Goal: Transaction & Acquisition: Purchase product/service

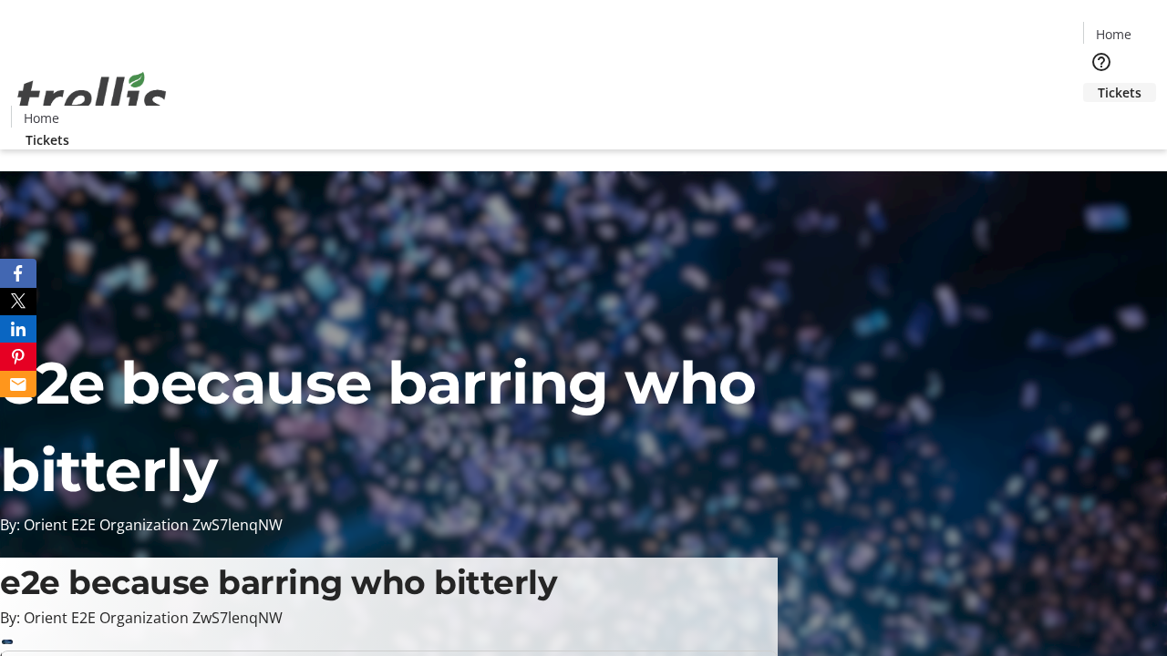
click at [1098, 83] on span "Tickets" at bounding box center [1120, 92] width 44 height 19
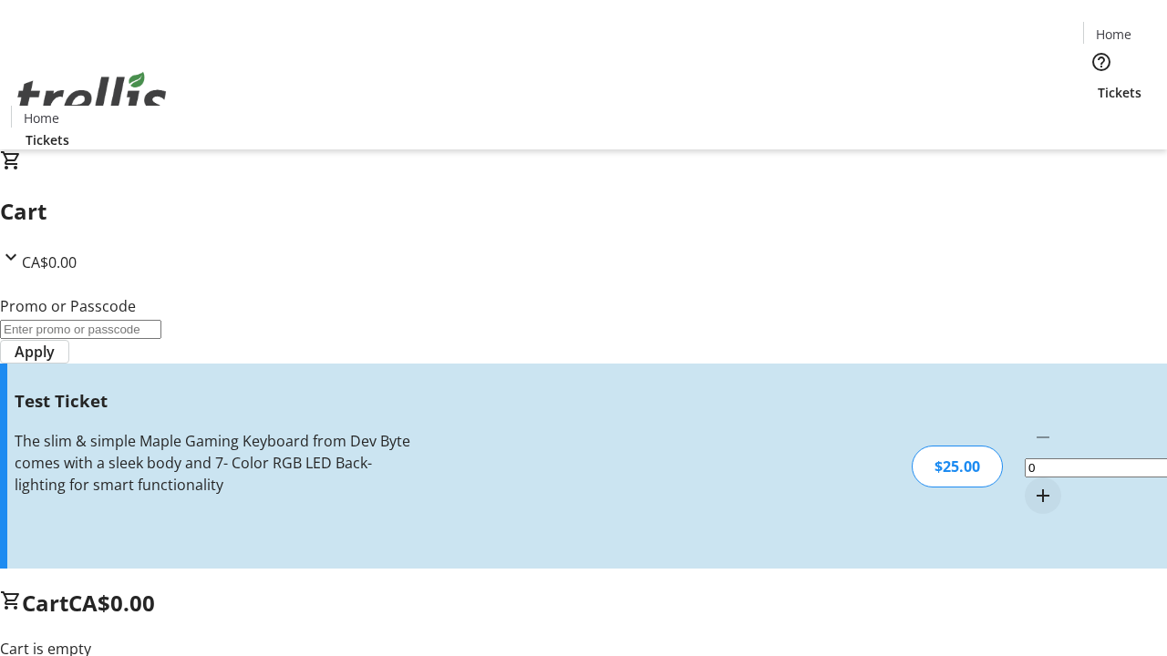
click at [1032, 485] on mat-icon "Increment by one" at bounding box center [1043, 496] width 22 height 22
type input "1"
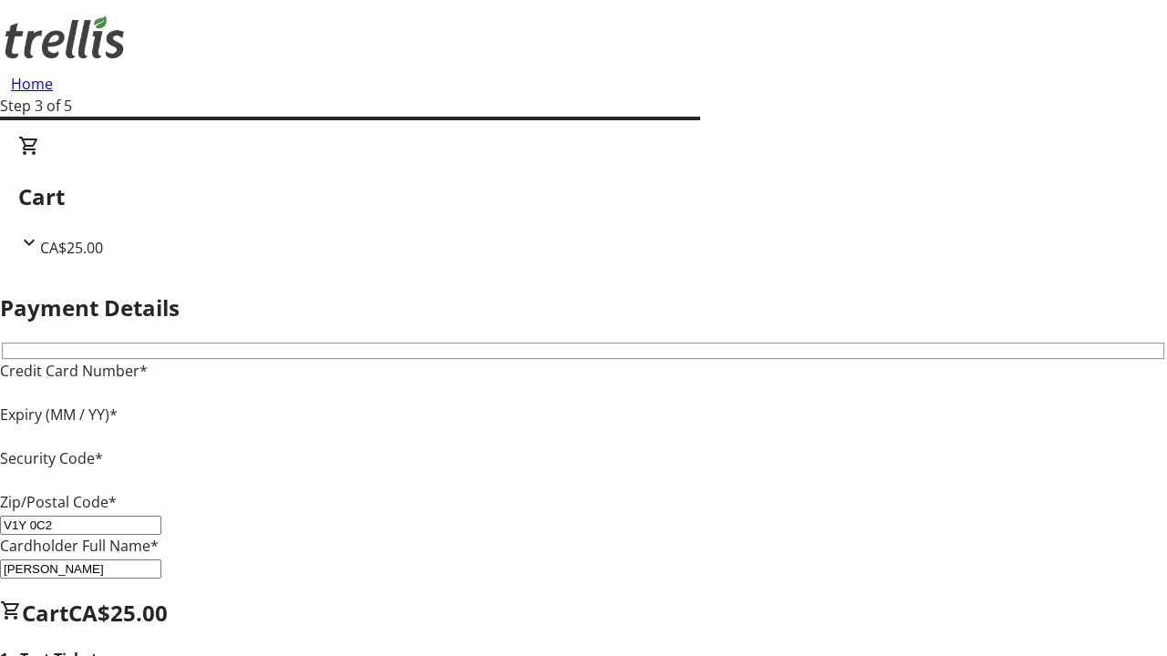
type input "V1Y 0C2"
